Goal: Task Accomplishment & Management: Use online tool/utility

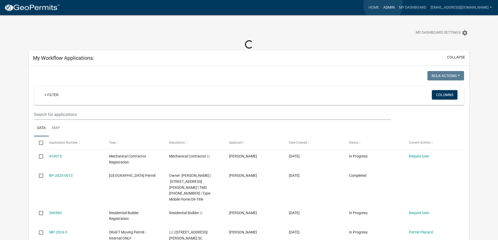
click at [383, 5] on link "Admin" at bounding box center [389, 8] width 16 height 10
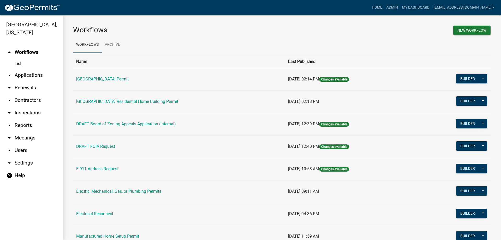
click at [34, 73] on link "arrow_drop_down Applications" at bounding box center [31, 75] width 63 height 13
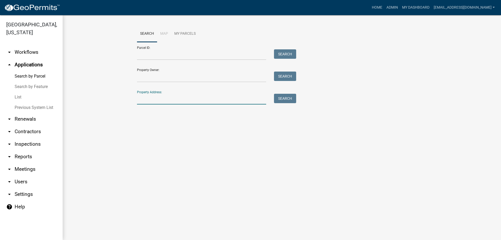
click at [165, 98] on input "Property Address:" at bounding box center [201, 99] width 129 height 11
type input "46 creekpoint"
click at [281, 98] on button "Search" at bounding box center [285, 98] width 22 height 9
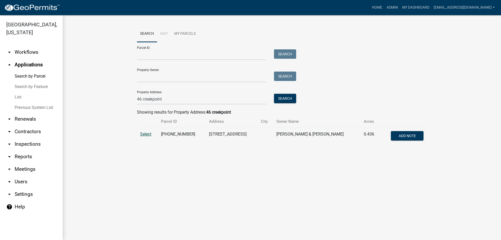
click at [144, 133] on span "Select" at bounding box center [145, 134] width 11 height 5
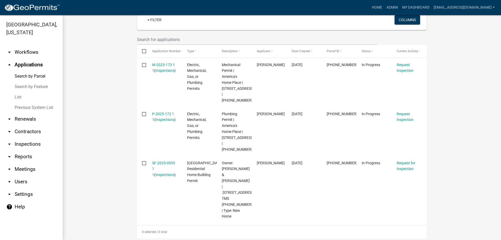
scroll to position [179, 0]
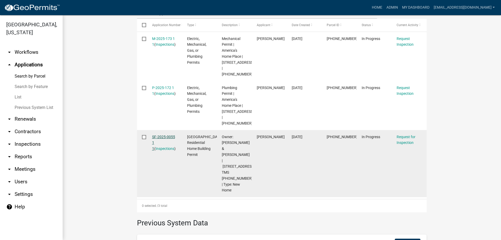
click at [160, 147] on link "SF-2025-0055 1 1" at bounding box center [163, 143] width 23 height 16
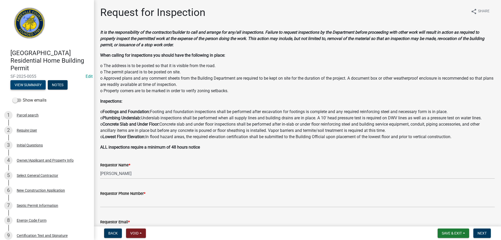
click at [32, 84] on button "View Summary" at bounding box center [27, 84] width 35 height 9
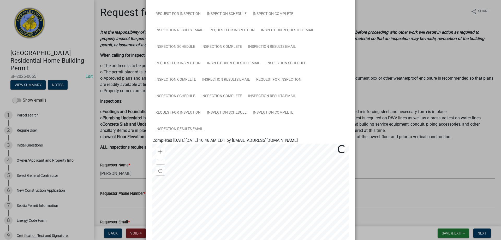
scroll to position [104, 0]
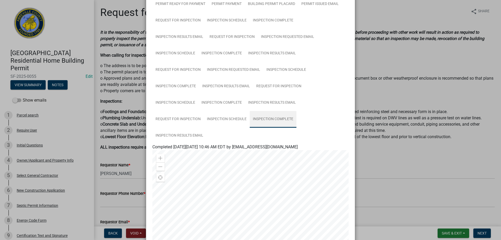
click at [261, 119] on link "Inspection Complete" at bounding box center [273, 119] width 47 height 17
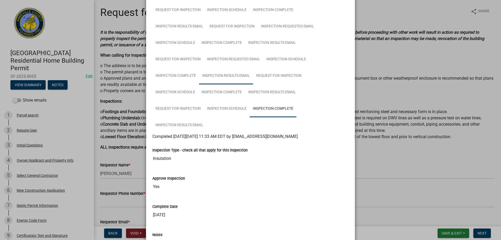
scroll to position [115, 0]
click at [276, 109] on link "Inspection Complete" at bounding box center [273, 108] width 47 height 17
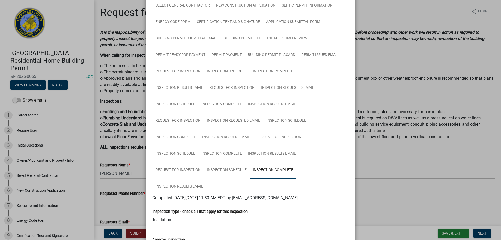
scroll to position [78, 0]
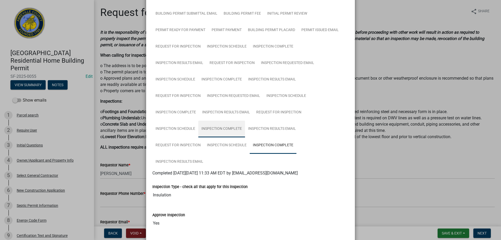
click at [223, 126] on link "Inspection Complete" at bounding box center [221, 129] width 47 height 17
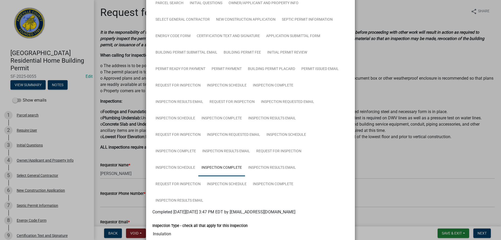
scroll to position [37, 0]
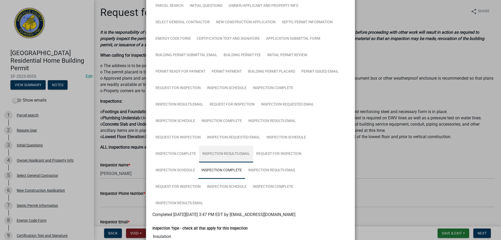
click at [228, 154] on link "Inspection Results Email" at bounding box center [226, 154] width 54 height 17
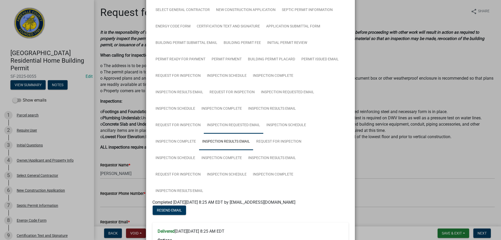
scroll to position [45, 0]
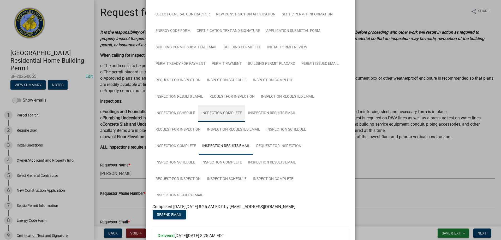
click at [222, 113] on link "Inspection Complete" at bounding box center [221, 113] width 47 height 17
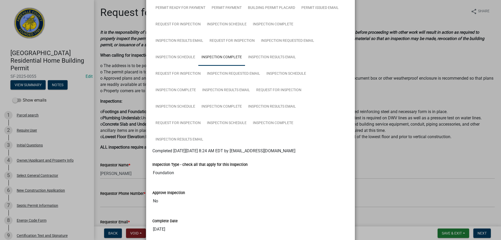
scroll to position [97, 0]
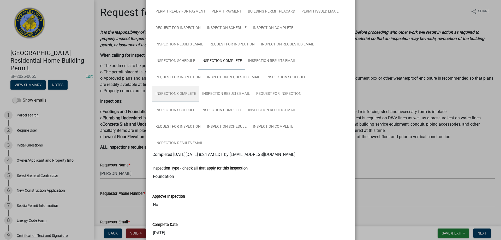
click at [177, 94] on link "Inspection Complete" at bounding box center [176, 94] width 47 height 17
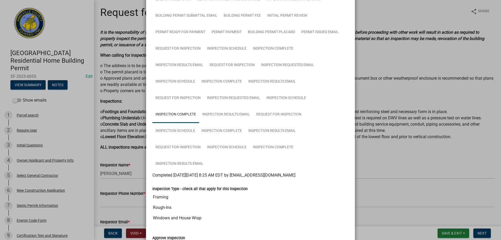
scroll to position [0, 0]
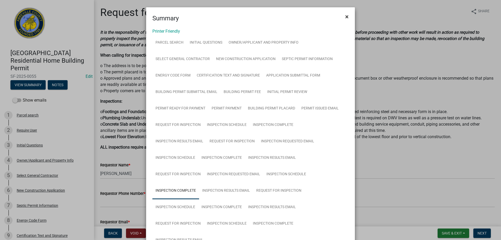
click at [346, 16] on span "×" at bounding box center [347, 16] width 3 height 7
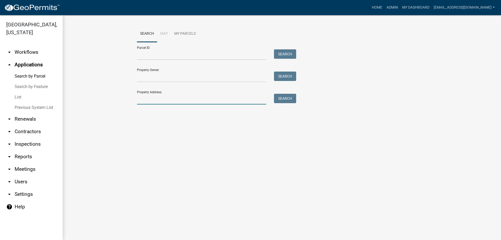
click at [186, 98] on input "Property Address:" at bounding box center [201, 99] width 129 height 11
type input "46 creekpoint"
click at [288, 100] on button "Search" at bounding box center [285, 98] width 22 height 9
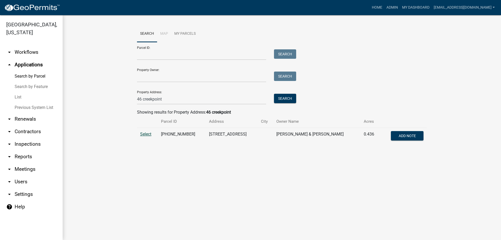
click at [143, 134] on span "Select" at bounding box center [145, 134] width 11 height 5
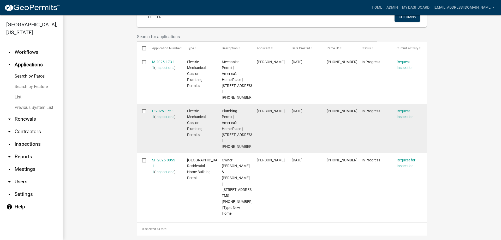
scroll to position [153, 0]
